Goal: Task Accomplishment & Management: Complete application form

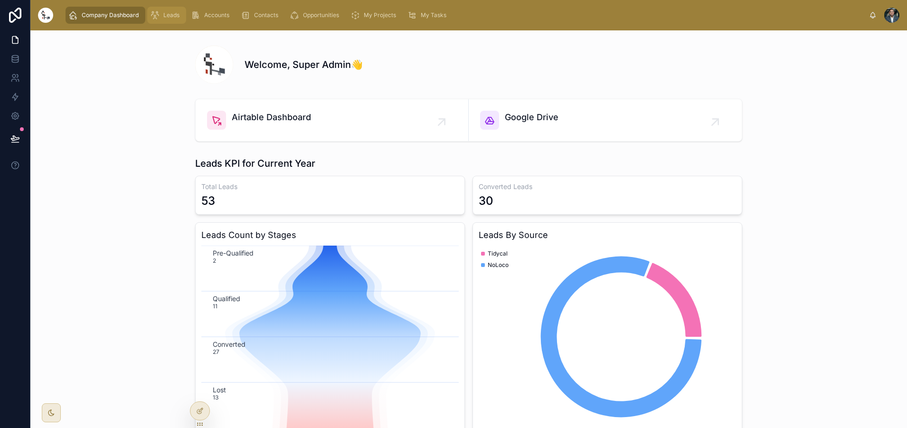
click at [168, 18] on span "Leads" at bounding box center [171, 15] width 16 height 8
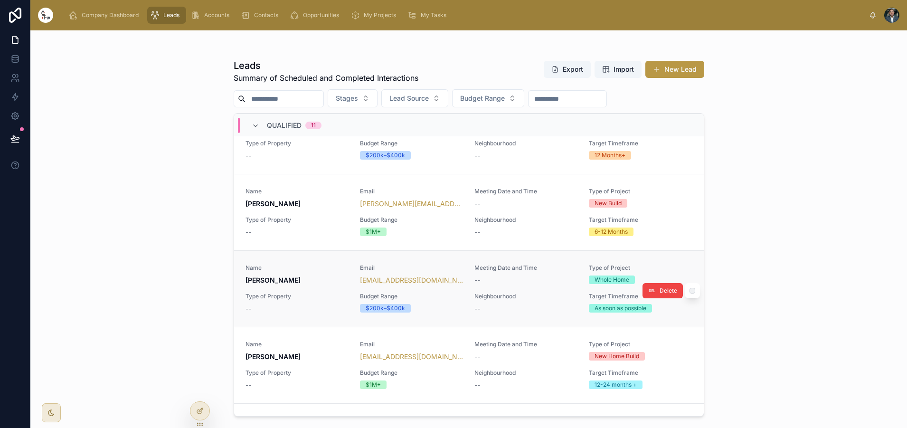
scroll to position [529, 0]
click at [307, 273] on div "Name [PERSON_NAME]" at bounding box center [296, 275] width 103 height 21
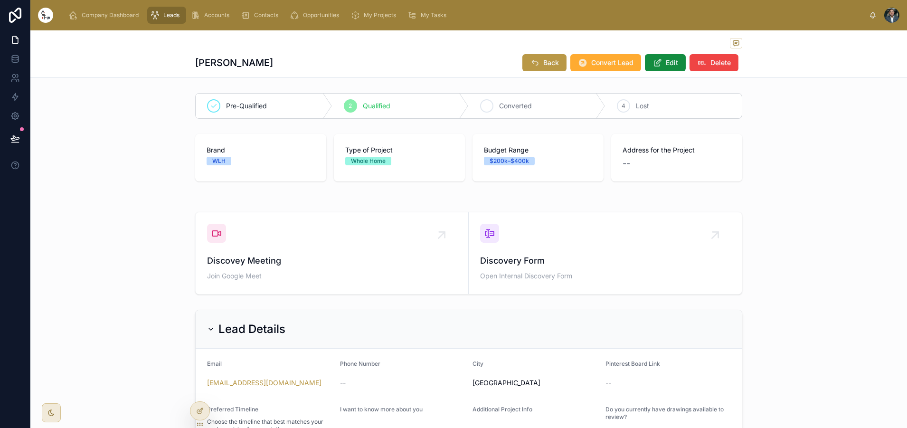
click at [486, 108] on icon at bounding box center [487, 106] width 8 height 8
click at [599, 68] on button "Convert Lead" at bounding box center [605, 62] width 71 height 17
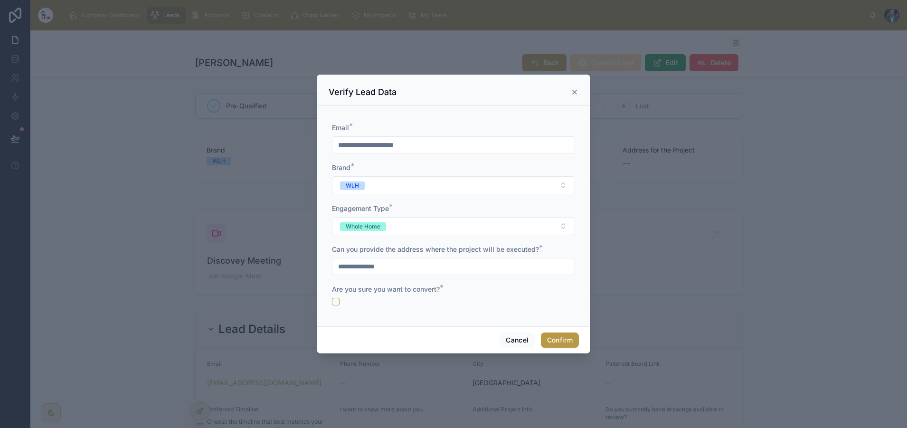
type input "**********"
click at [335, 302] on button "button" at bounding box center [336, 302] width 8 height 8
click at [557, 340] on button "Confirm" at bounding box center [560, 339] width 38 height 15
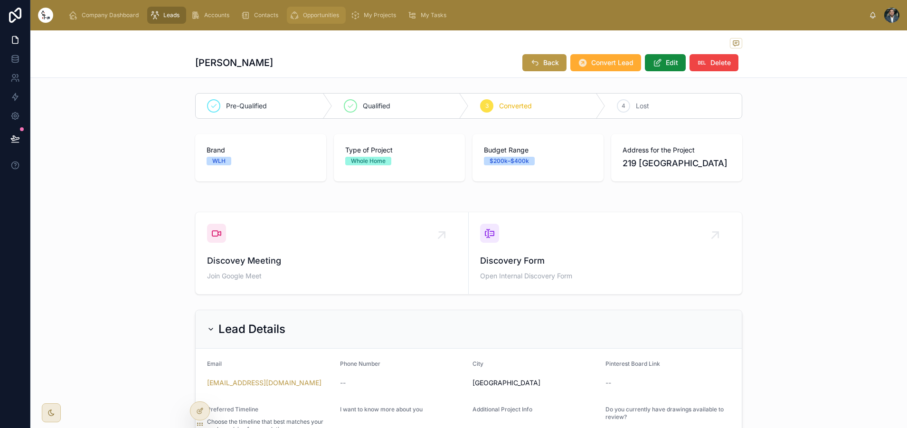
click at [322, 17] on span "Opportunities" at bounding box center [321, 15] width 36 height 8
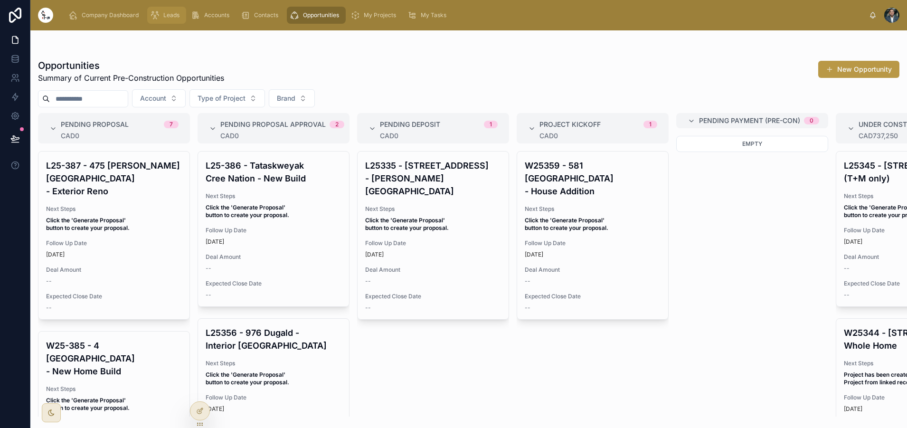
click at [179, 16] on div "Leads" at bounding box center [166, 15] width 33 height 15
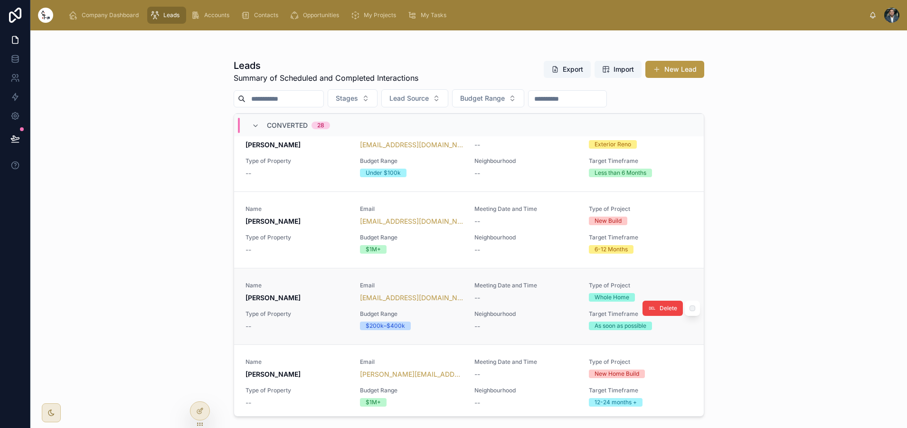
scroll to position [996, 0]
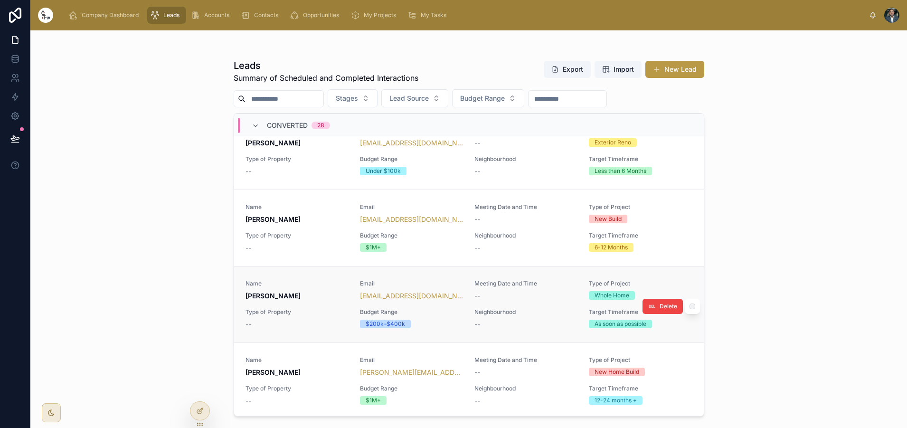
click at [311, 311] on span "Type of Property" at bounding box center [296, 312] width 103 height 8
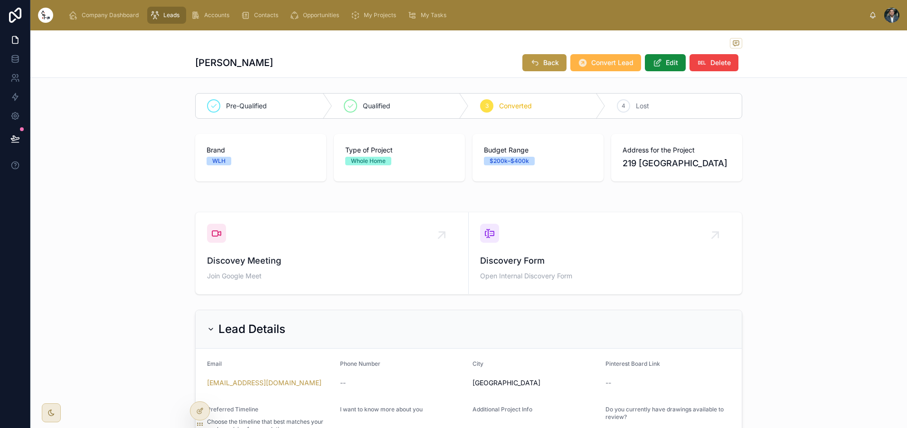
click at [614, 66] on span "Convert Lead" at bounding box center [612, 62] width 42 height 9
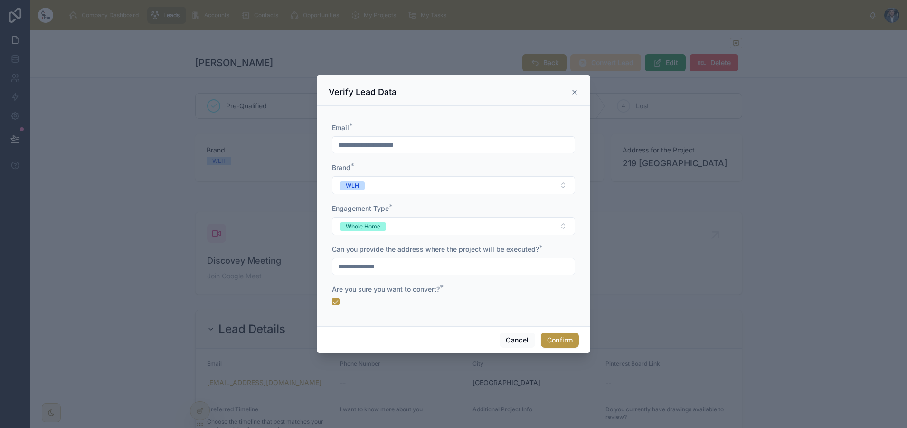
click at [572, 92] on icon at bounding box center [575, 92] width 8 height 8
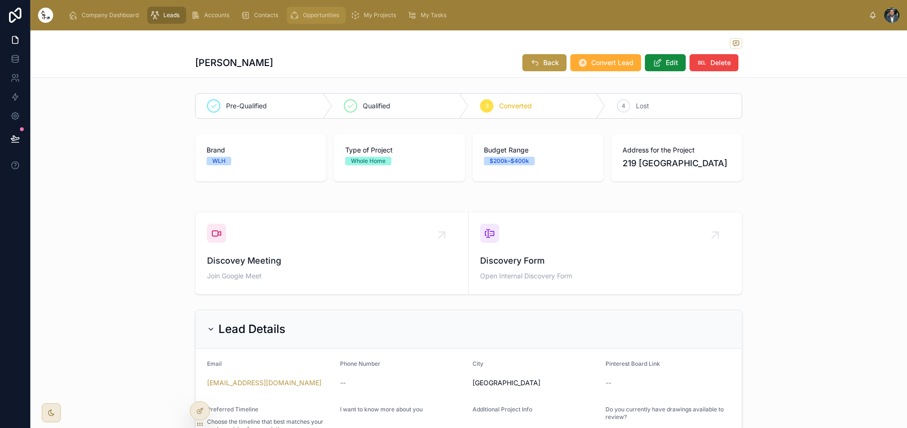
click at [325, 22] on div "Opportunities" at bounding box center [316, 15] width 53 height 15
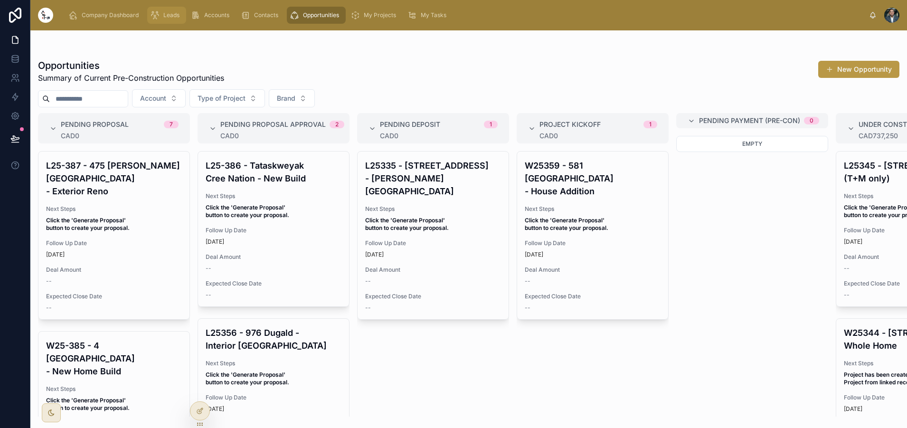
click at [176, 18] on span "Leads" at bounding box center [171, 15] width 16 height 8
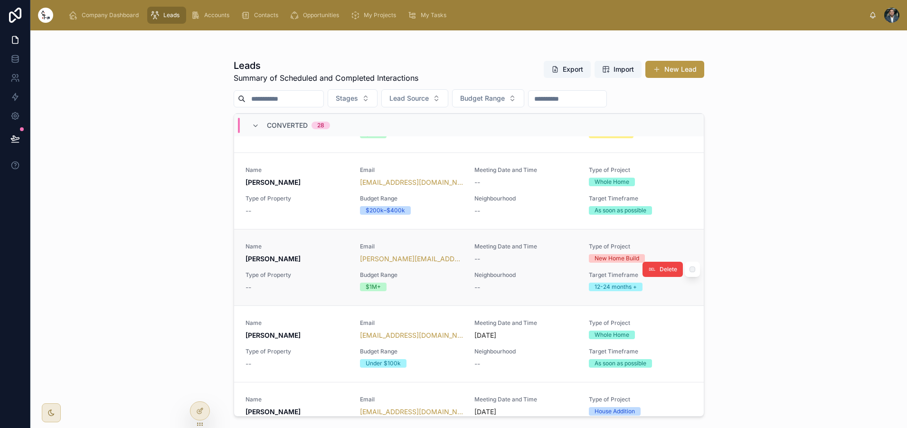
scroll to position [1002, 0]
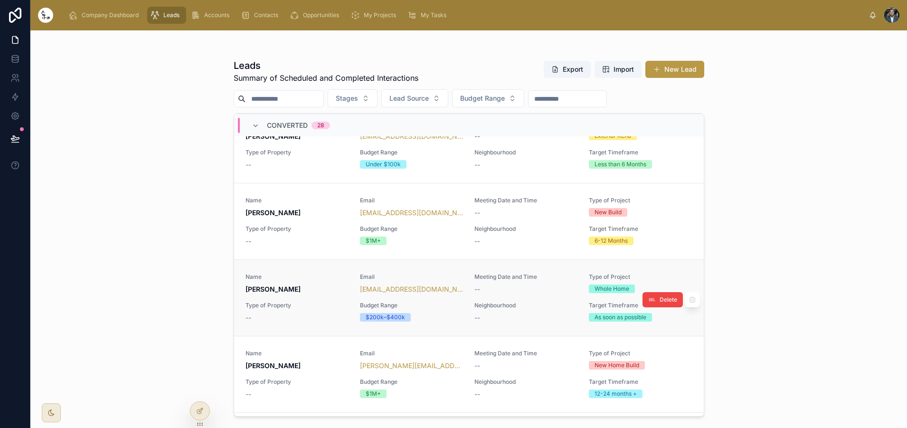
click at [319, 312] on div "Type of Property --" at bounding box center [296, 311] width 103 height 21
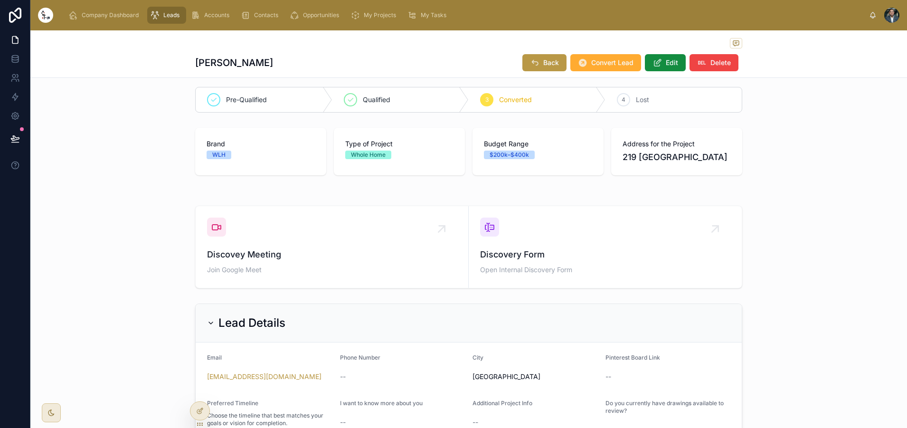
scroll to position [8, 0]
click at [577, 64] on button "Convert Lead" at bounding box center [605, 62] width 71 height 17
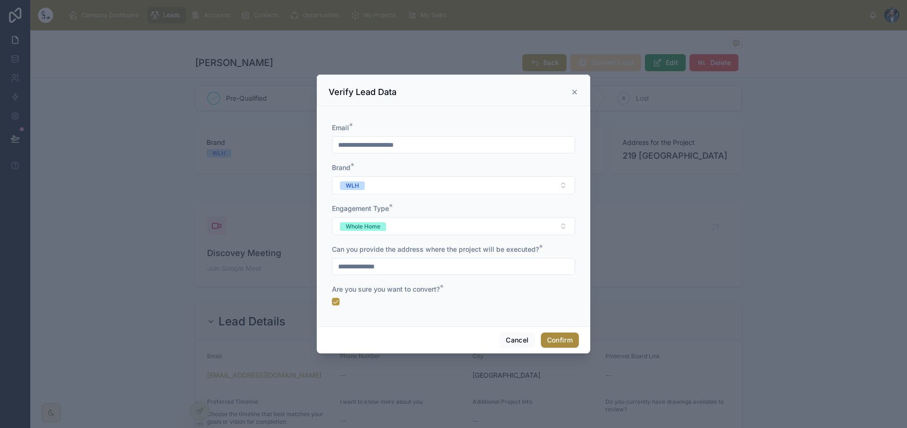
click at [553, 337] on button "Confirm" at bounding box center [560, 339] width 38 height 15
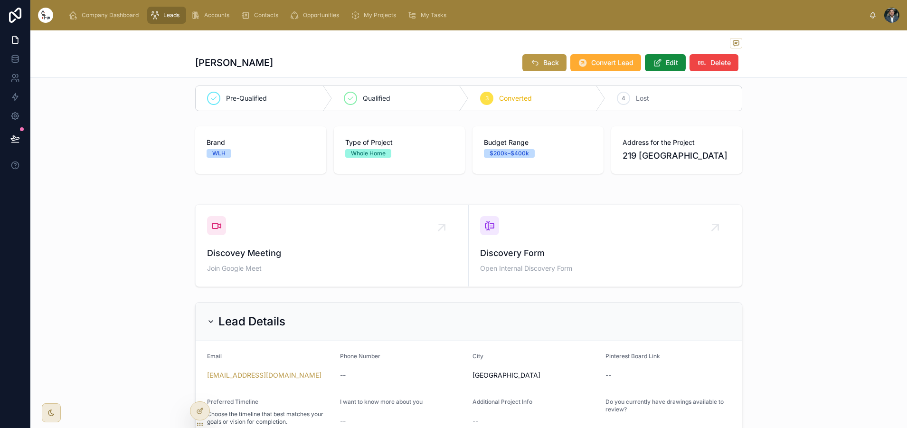
click at [178, 18] on span "Leads" at bounding box center [171, 15] width 16 height 8
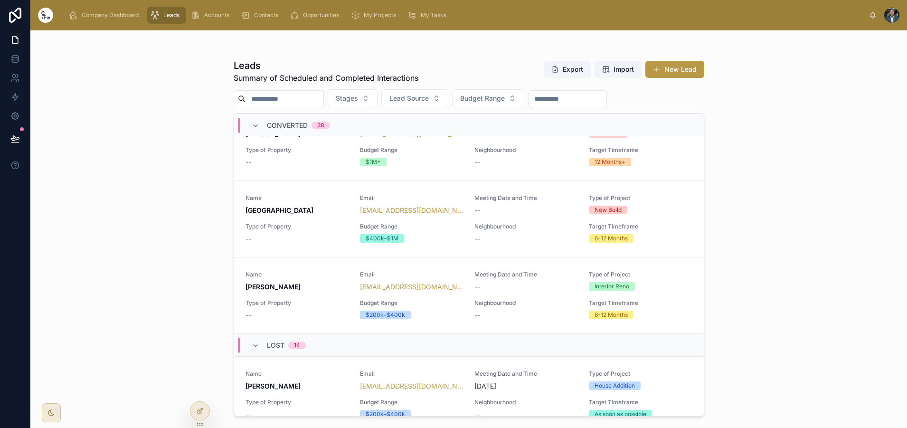
scroll to position [2994, 0]
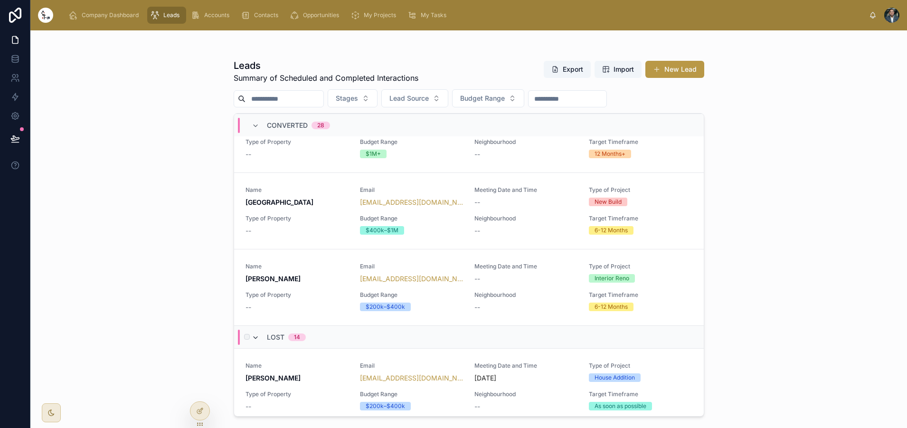
click at [255, 334] on icon at bounding box center [256, 338] width 8 height 8
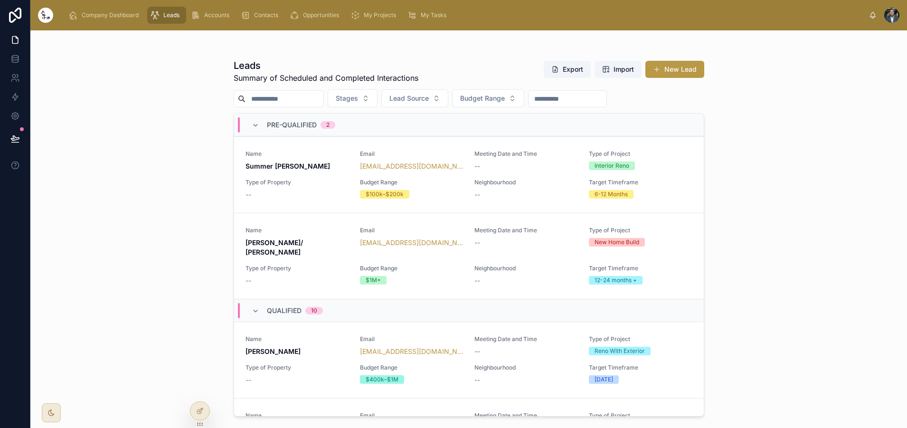
scroll to position [0, 0]
click at [671, 66] on button "New Lead" at bounding box center [674, 69] width 59 height 17
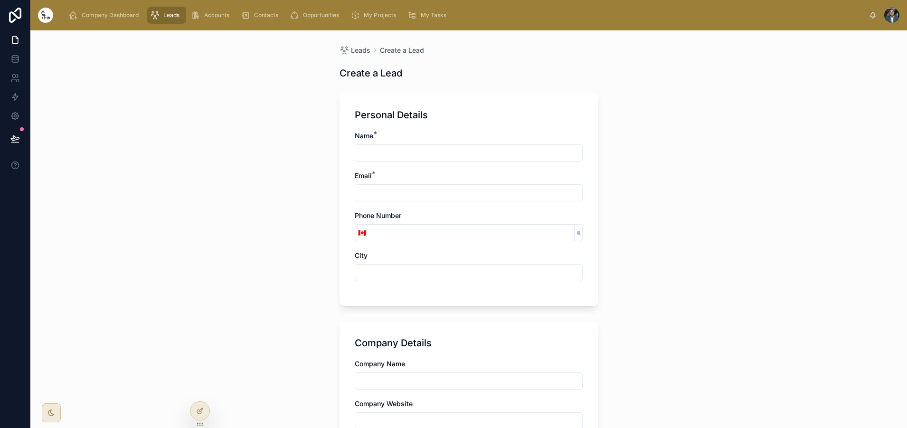
drag, startPoint x: 373, startPoint y: 154, endPoint x: 368, endPoint y: 155, distance: 4.8
type input "**********"
paste input "**********"
type input "**********"
type input "********"
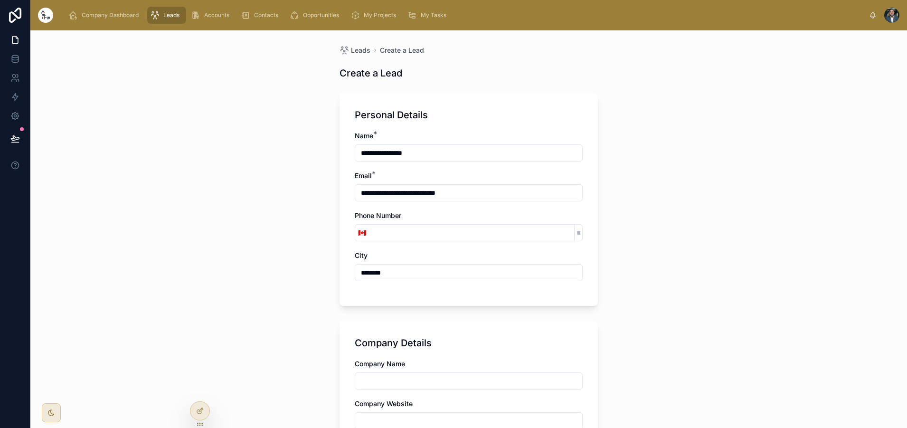
click at [280, 312] on div "**********" at bounding box center [468, 228] width 876 height 397
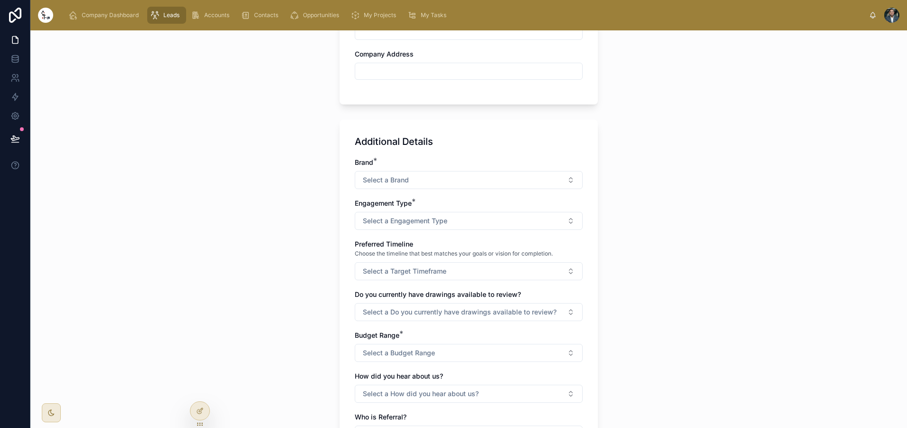
scroll to position [411, 0]
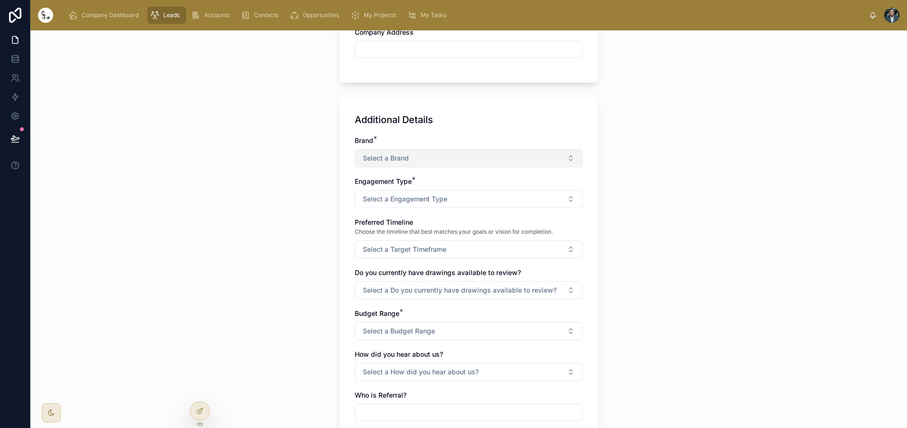
click at [391, 153] on span "Select a Brand" at bounding box center [386, 157] width 46 height 9
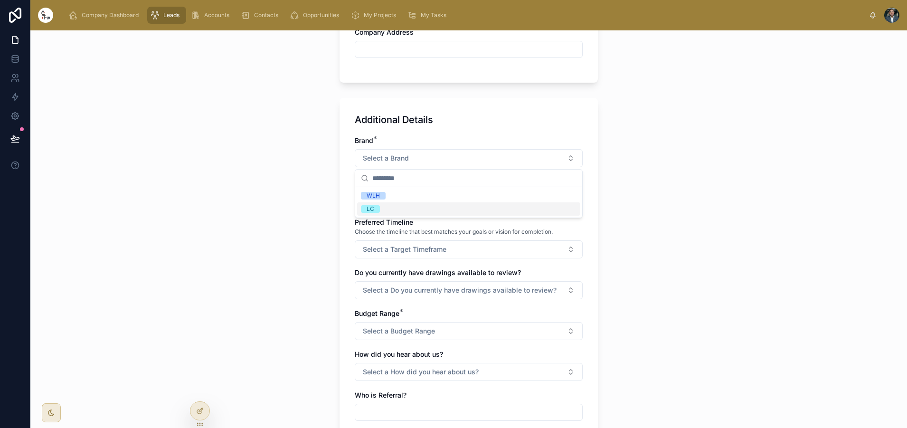
click at [391, 211] on div "LC" at bounding box center [468, 208] width 223 height 13
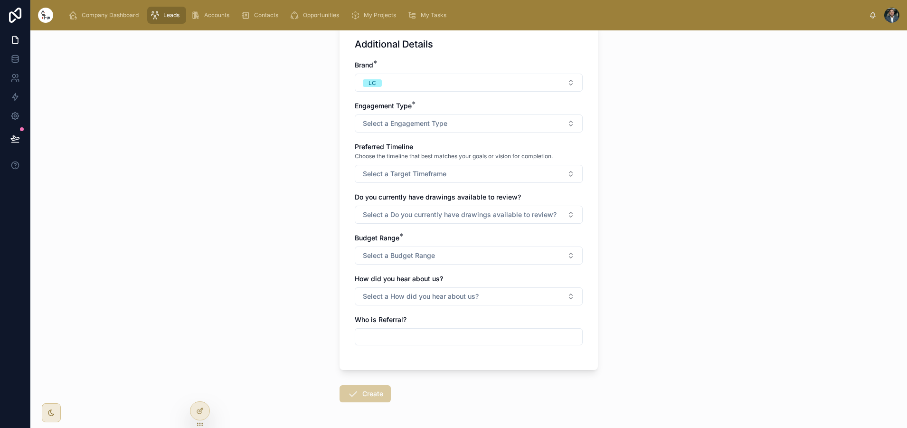
scroll to position [488, 0]
click at [388, 124] on span "Select a Engagement Type" at bounding box center [405, 121] width 85 height 9
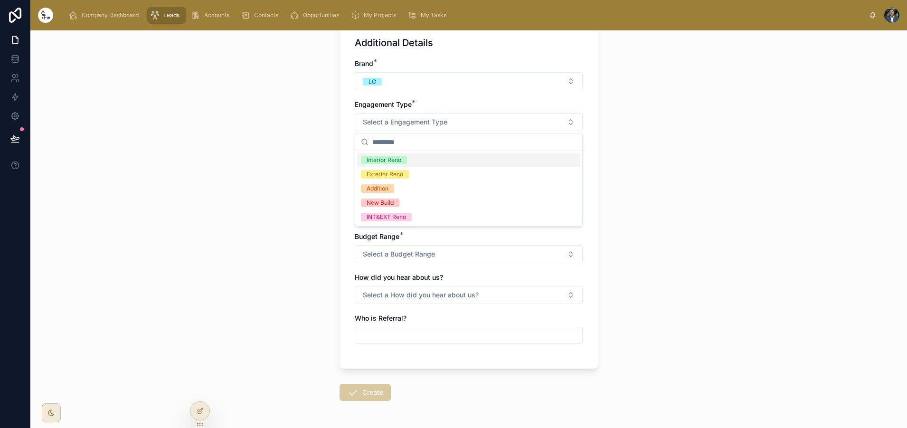
click at [423, 161] on div "Interior Reno" at bounding box center [468, 160] width 223 height 14
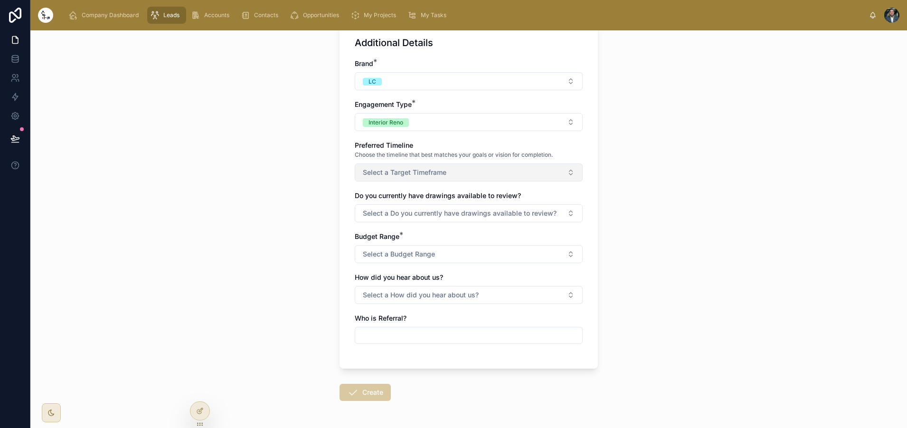
click at [424, 171] on span "Select a Target Timeframe" at bounding box center [405, 172] width 84 height 9
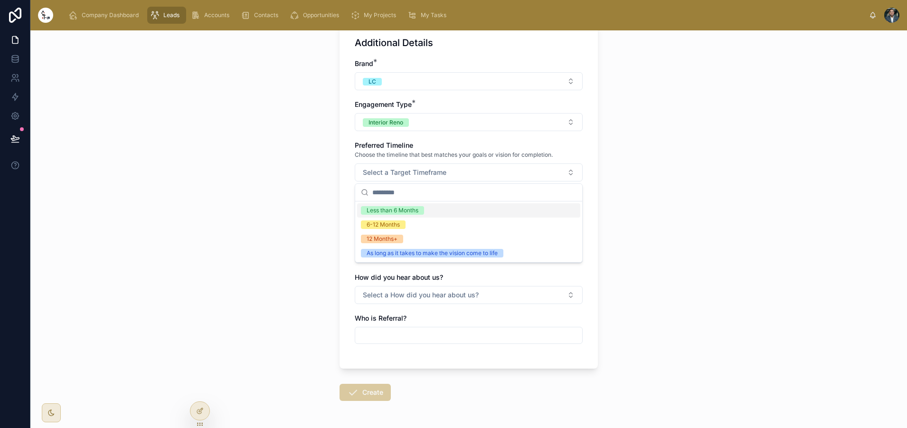
click at [425, 212] on div "Less than 6 Months" at bounding box center [468, 210] width 223 height 14
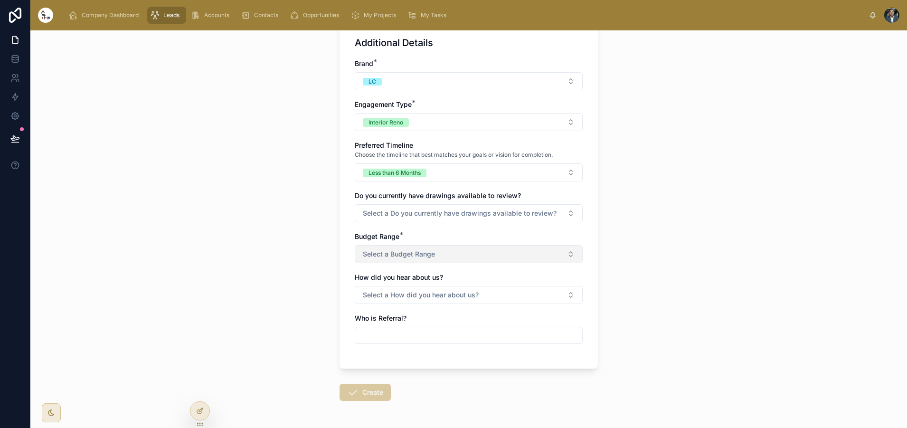
click at [416, 255] on span "Select a Budget Range" at bounding box center [399, 253] width 72 height 9
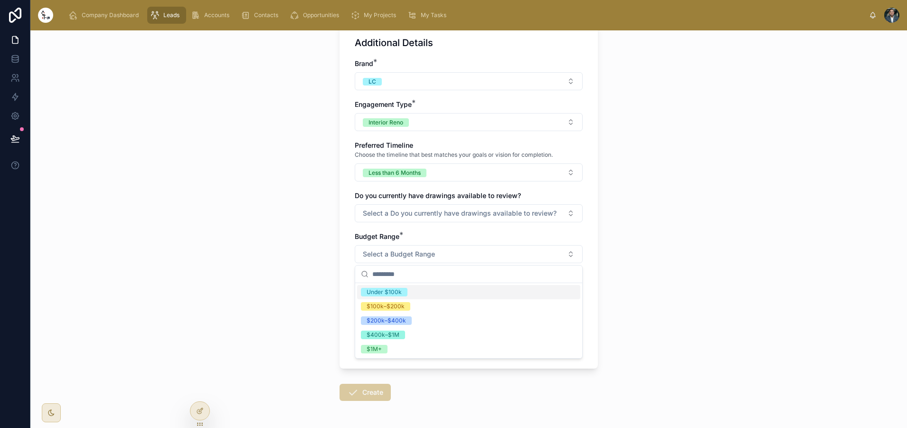
click at [417, 293] on div "Under $100k" at bounding box center [468, 292] width 223 height 14
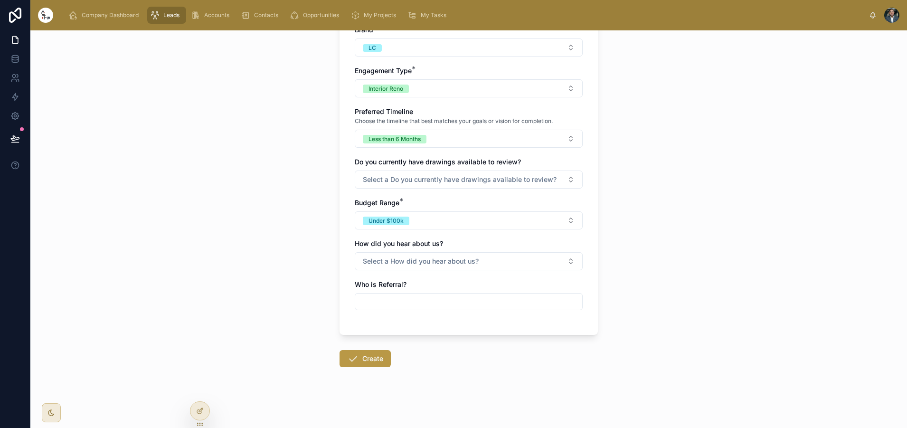
scroll to position [522, 0]
click at [421, 263] on span "Select a How did you hear about us?" at bounding box center [421, 260] width 116 height 9
click at [395, 343] on div "Referral" at bounding box center [468, 342] width 223 height 14
click at [381, 362] on button "Create" at bounding box center [364, 358] width 51 height 17
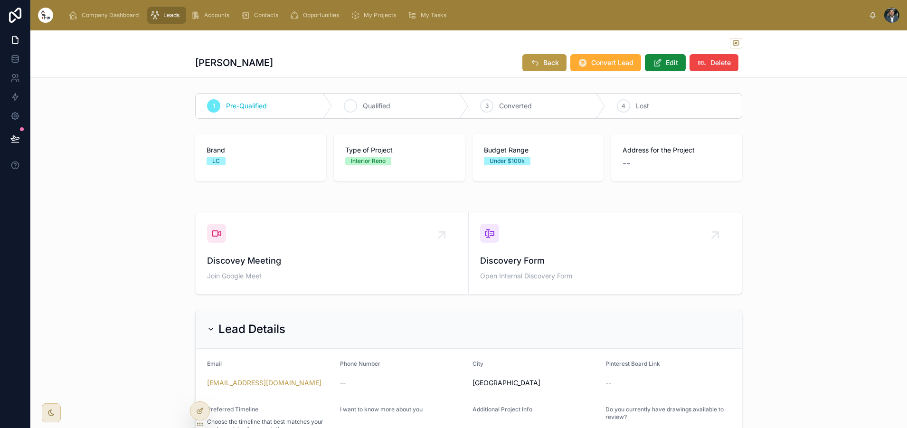
click at [352, 103] on icon at bounding box center [351, 106] width 8 height 8
click at [598, 68] on button "Convert Lead" at bounding box center [605, 62] width 71 height 17
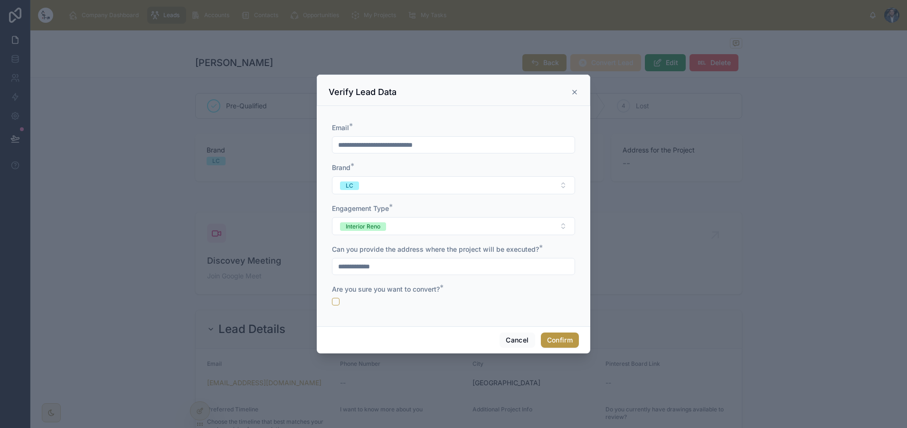
type input "**********"
drag, startPoint x: 333, startPoint y: 302, endPoint x: 434, endPoint y: 313, distance: 101.7
click at [333, 302] on button "button" at bounding box center [336, 302] width 8 height 8
click at [571, 340] on button "Confirm" at bounding box center [560, 339] width 38 height 15
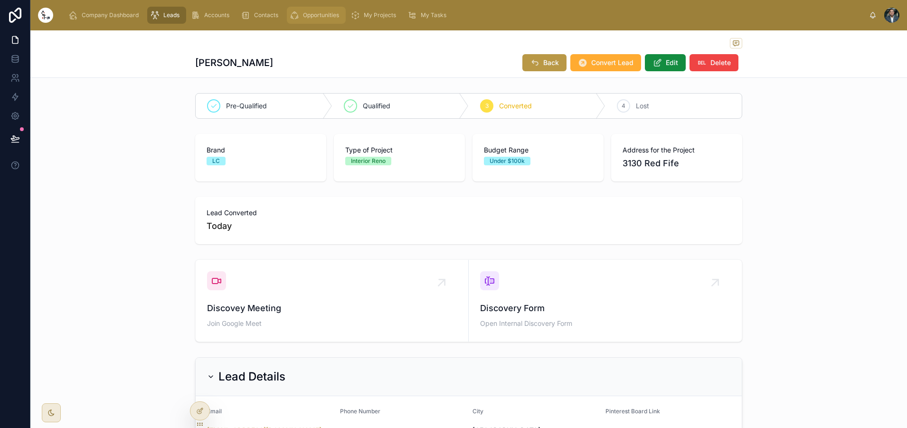
click at [314, 21] on div "Opportunities" at bounding box center [316, 15] width 53 height 15
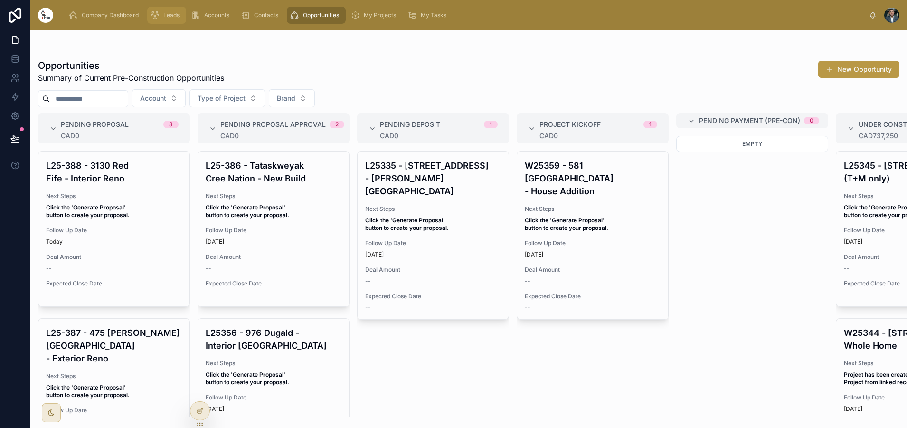
click at [169, 18] on span "Leads" at bounding box center [171, 15] width 16 height 8
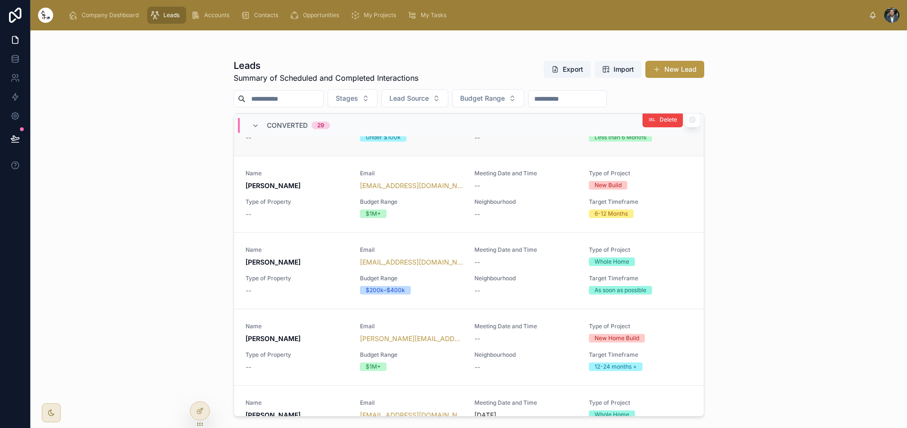
scroll to position [1129, 0]
click at [282, 245] on span "Name" at bounding box center [296, 249] width 103 height 8
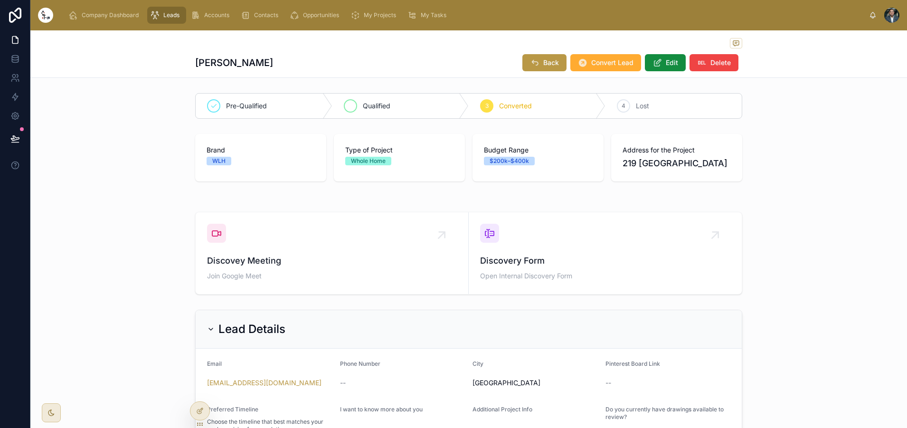
click at [357, 108] on div "Qualified" at bounding box center [400, 106] width 137 height 25
click at [166, 233] on div "Discovey Meeting Join Google Meet Discovery Form Open Internal Discovery Form" at bounding box center [468, 253] width 876 height 90
click at [589, 58] on button "Convert Lead" at bounding box center [605, 62] width 71 height 17
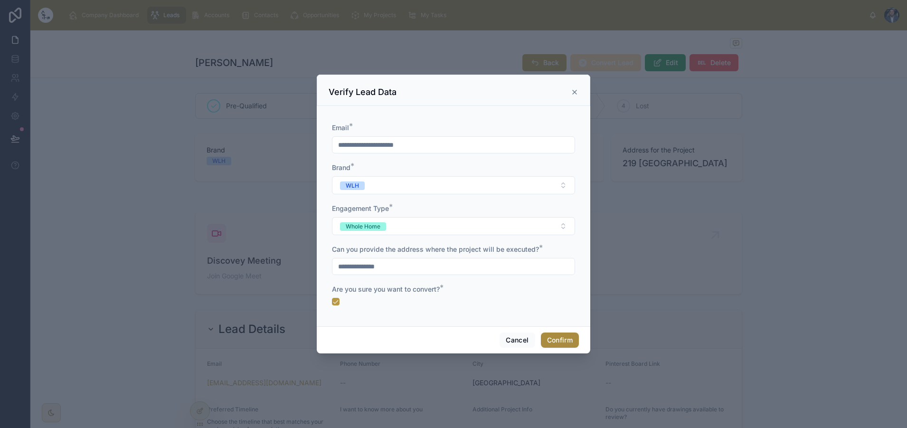
click at [570, 339] on button "Confirm" at bounding box center [560, 339] width 38 height 15
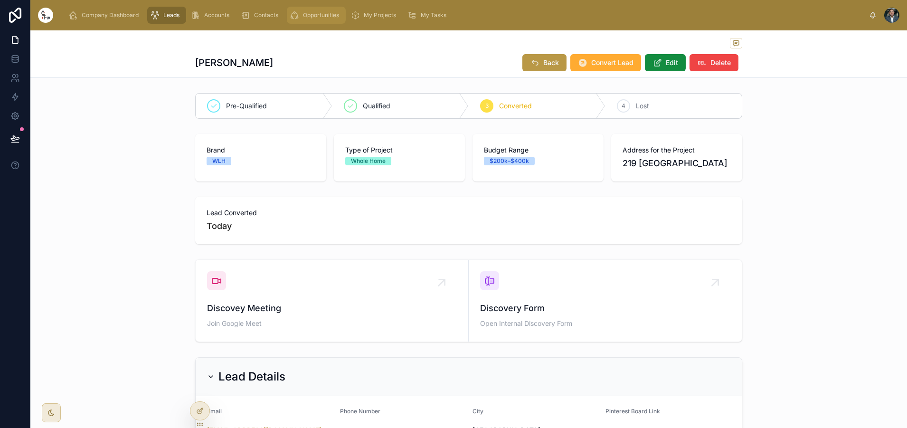
click at [299, 15] on icon "scrollable content" at bounding box center [294, 14] width 9 height 9
